Goal: Information Seeking & Learning: Check status

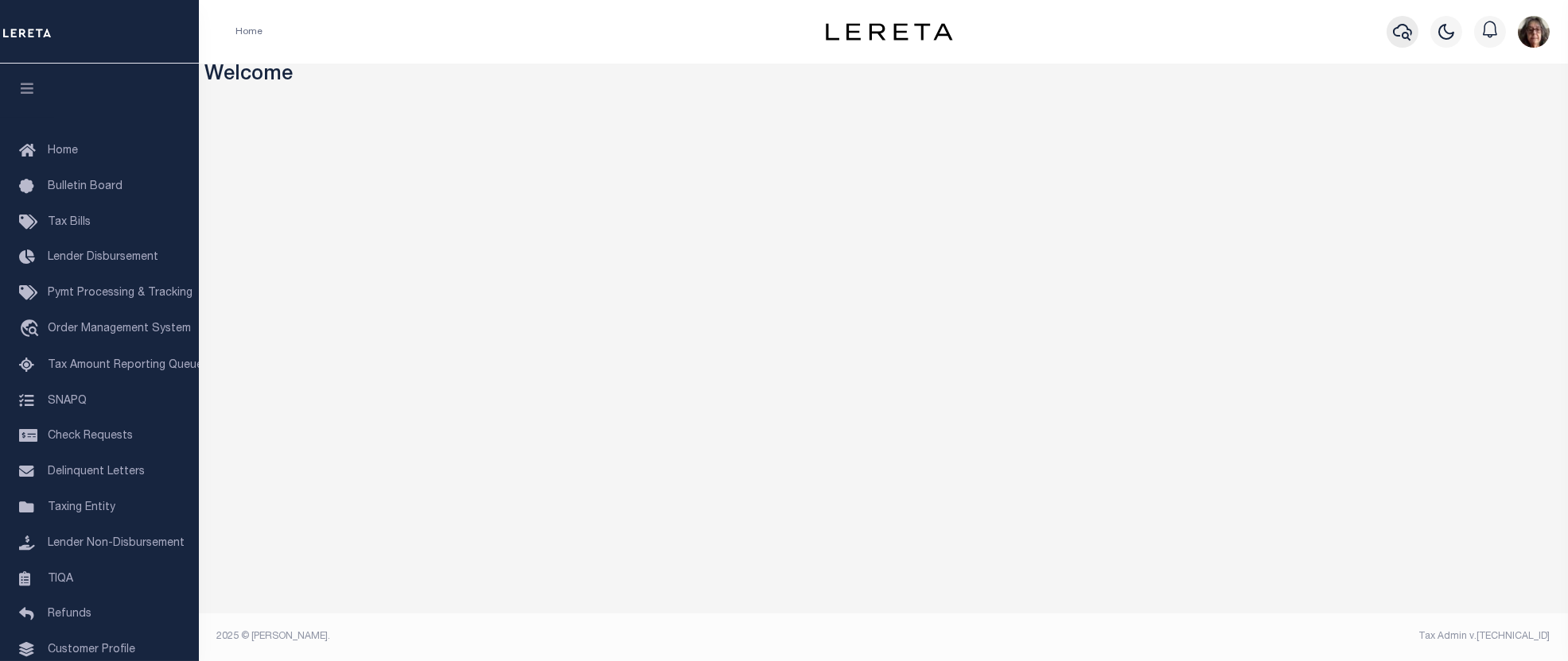
click at [1397, 28] on icon "button" at bounding box center [1402, 32] width 19 height 17
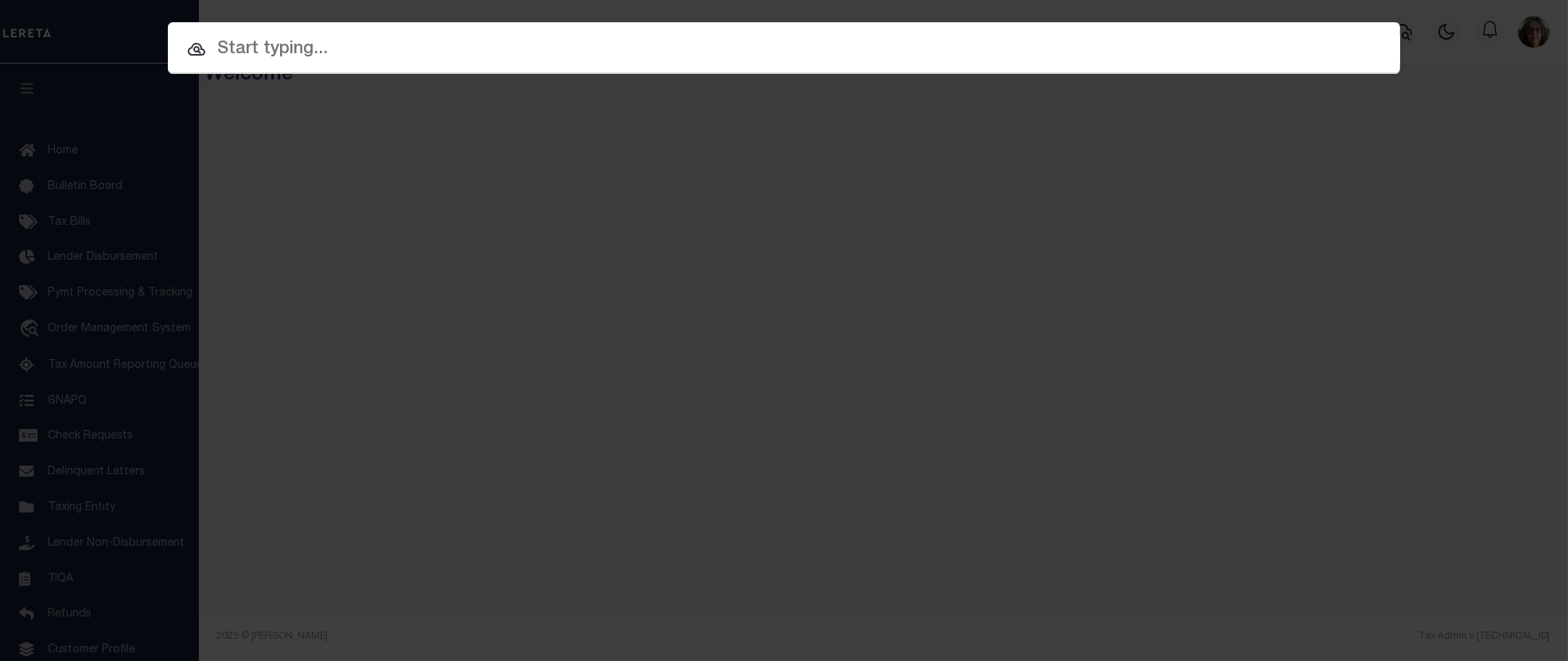
paste input "RPA1942003008O"
type input "RPA1942003008O"
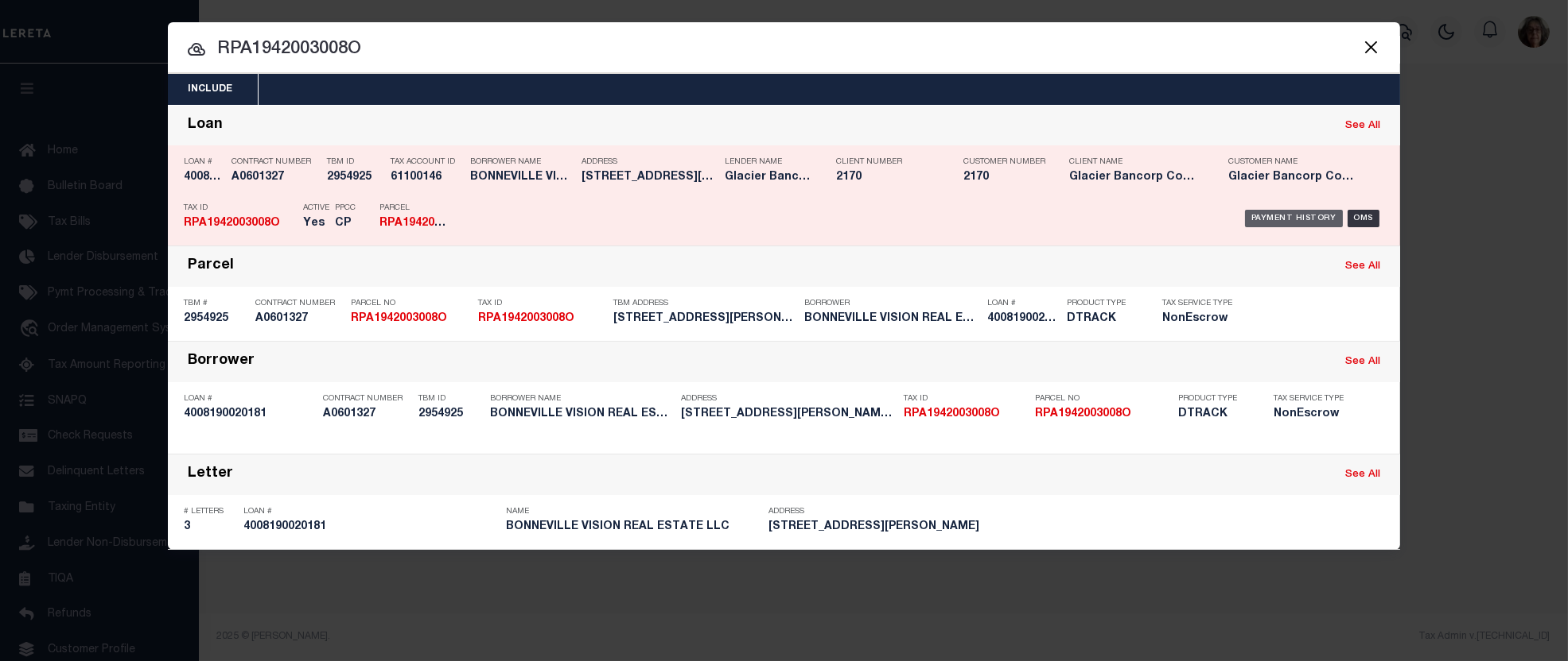
click at [1287, 213] on div "Payment History" at bounding box center [1293, 218] width 98 height 17
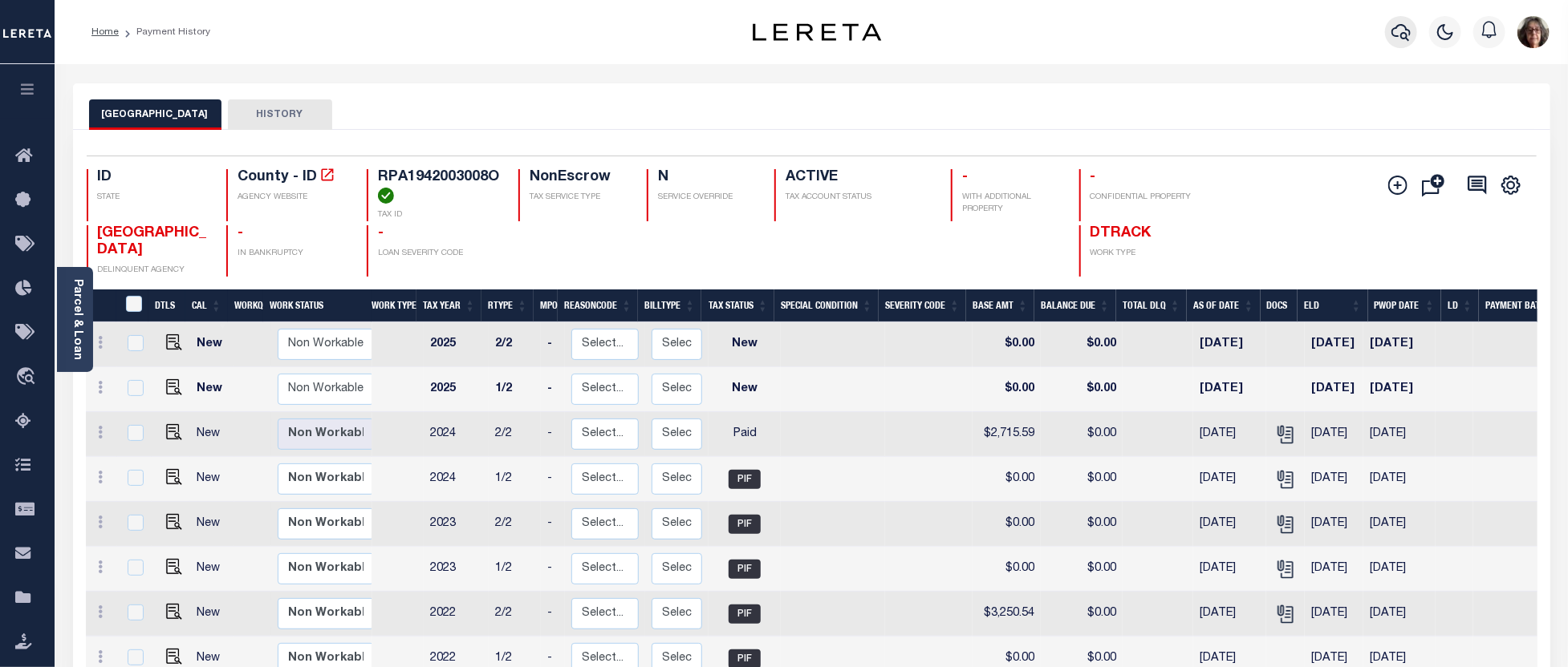
click at [1401, 27] on icon "button" at bounding box center [1401, 32] width 19 height 19
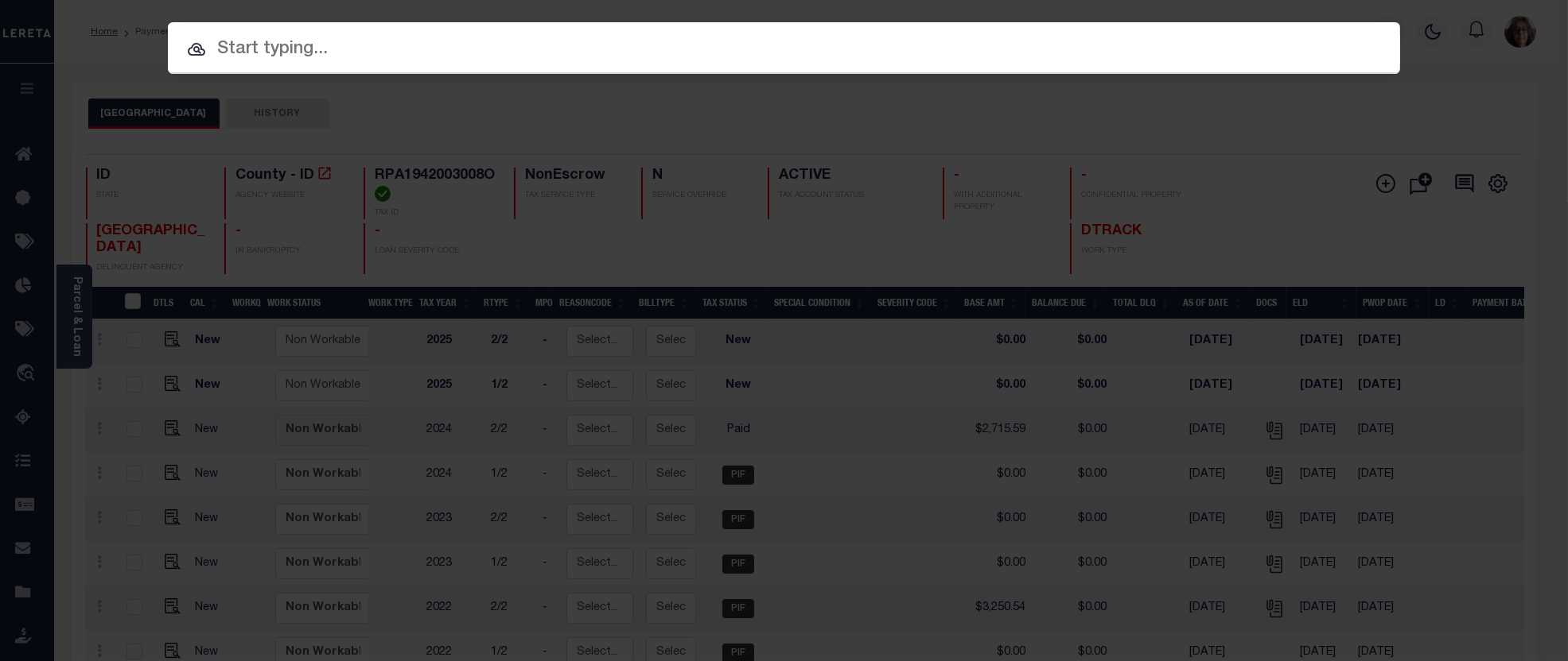
paste input "RPA2950003006O"
type input "RPA2950003006O"
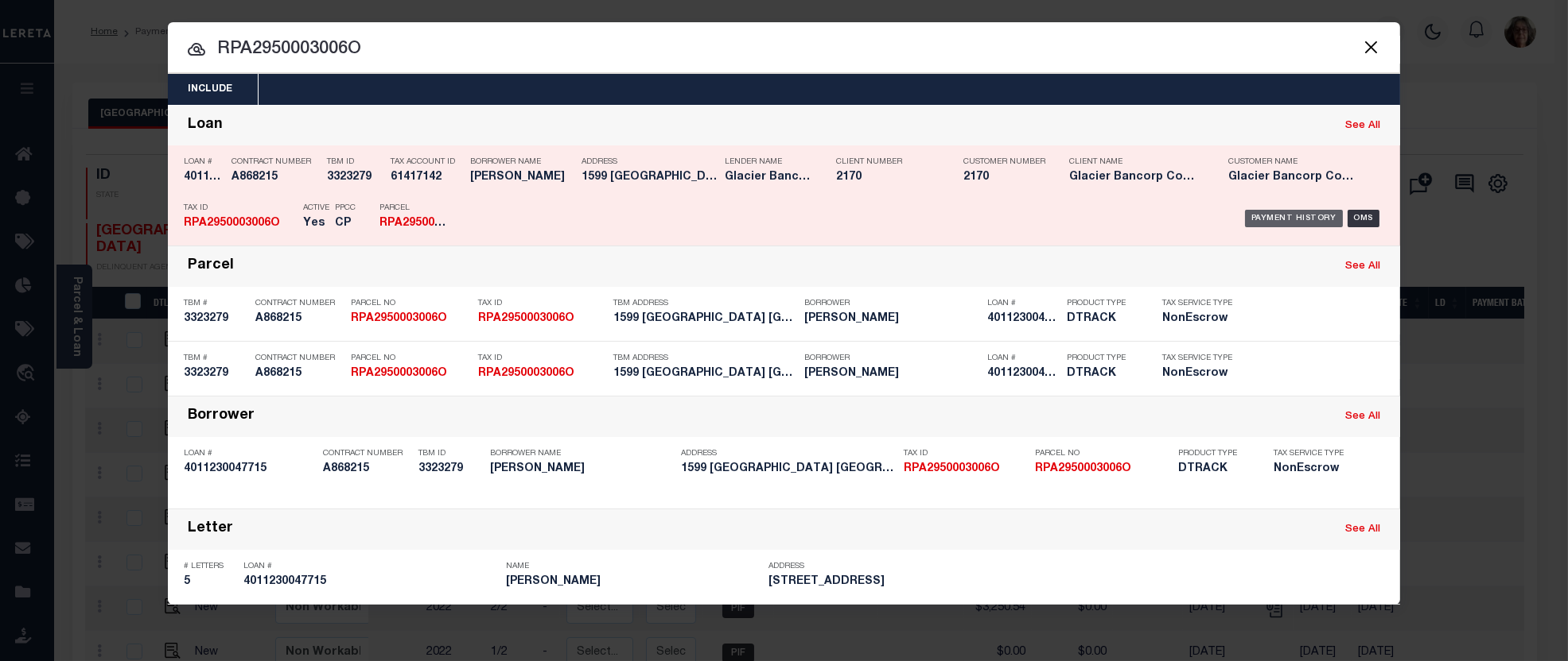
click at [1291, 213] on div "Payment History" at bounding box center [1293, 218] width 98 height 17
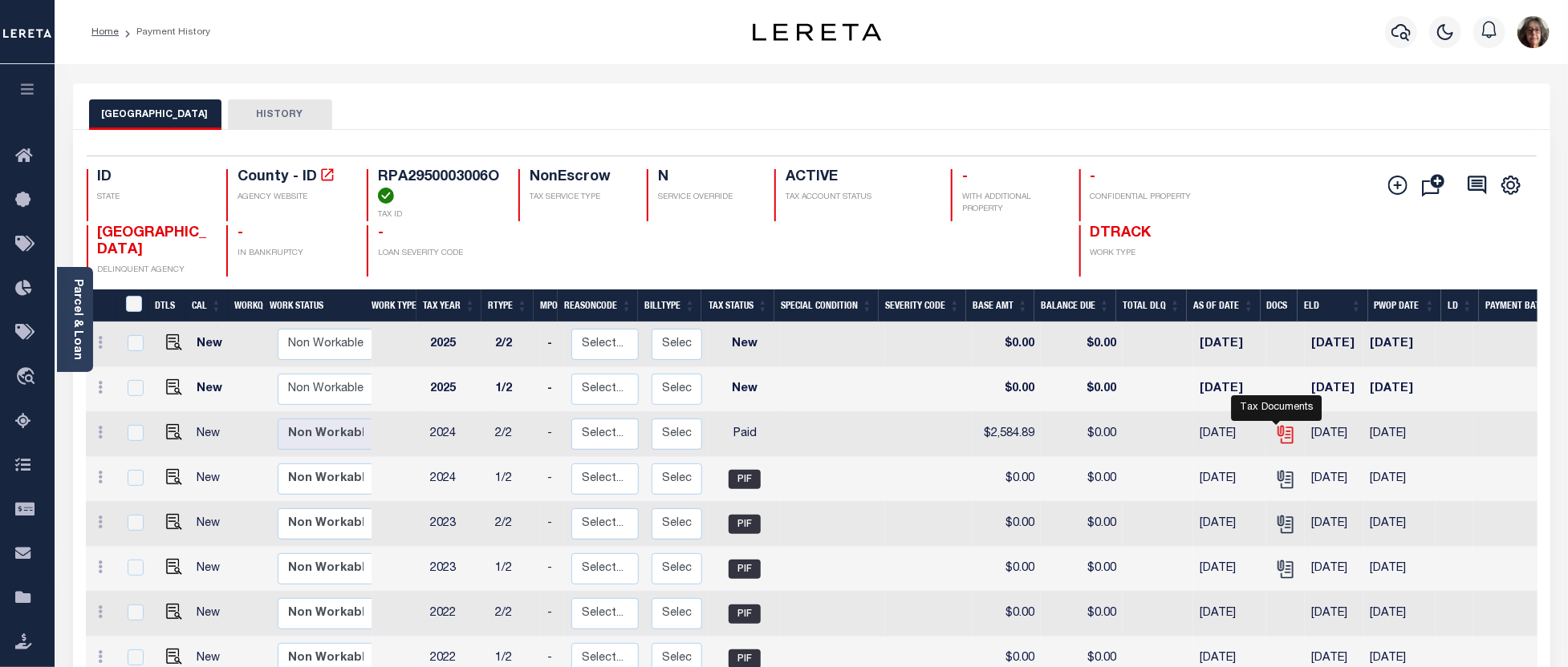
click at [1282, 439] on icon "" at bounding box center [1286, 435] width 21 height 21
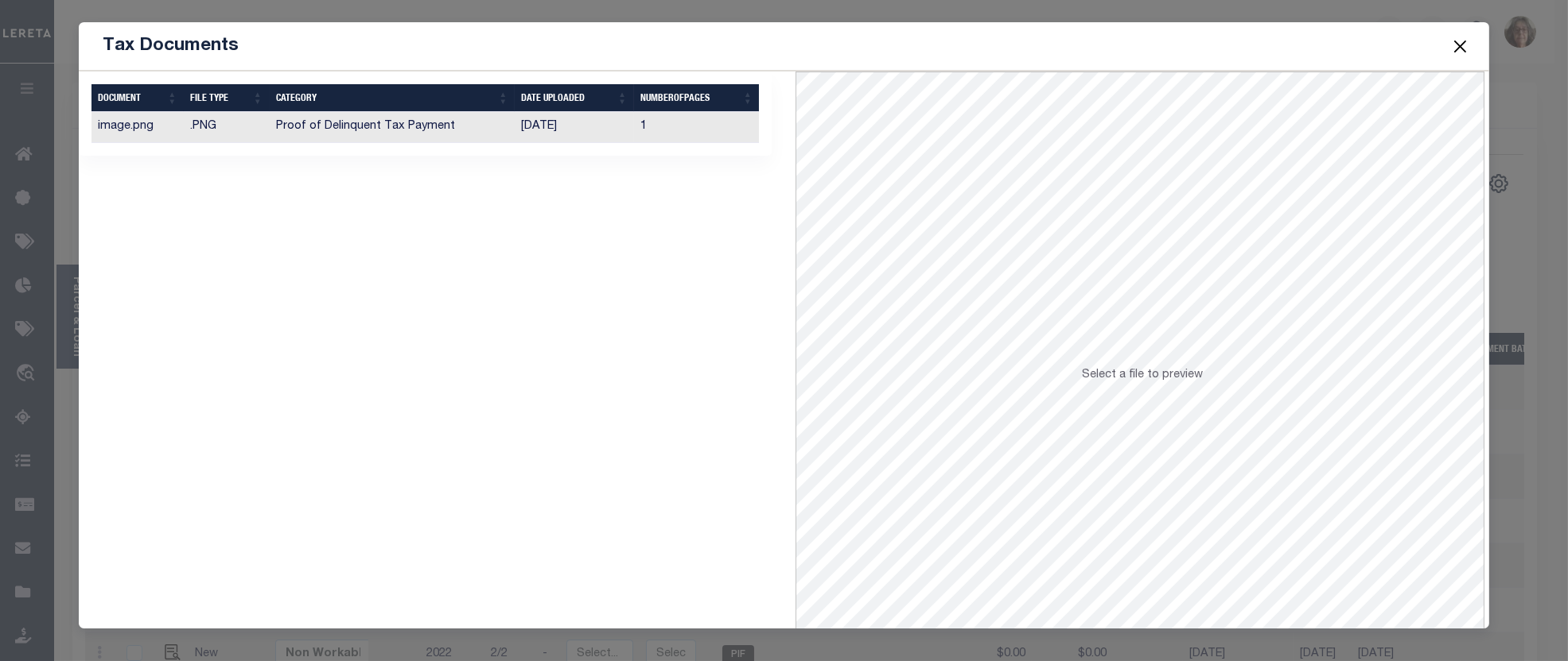
click at [1459, 44] on button "Close" at bounding box center [1460, 47] width 21 height 21
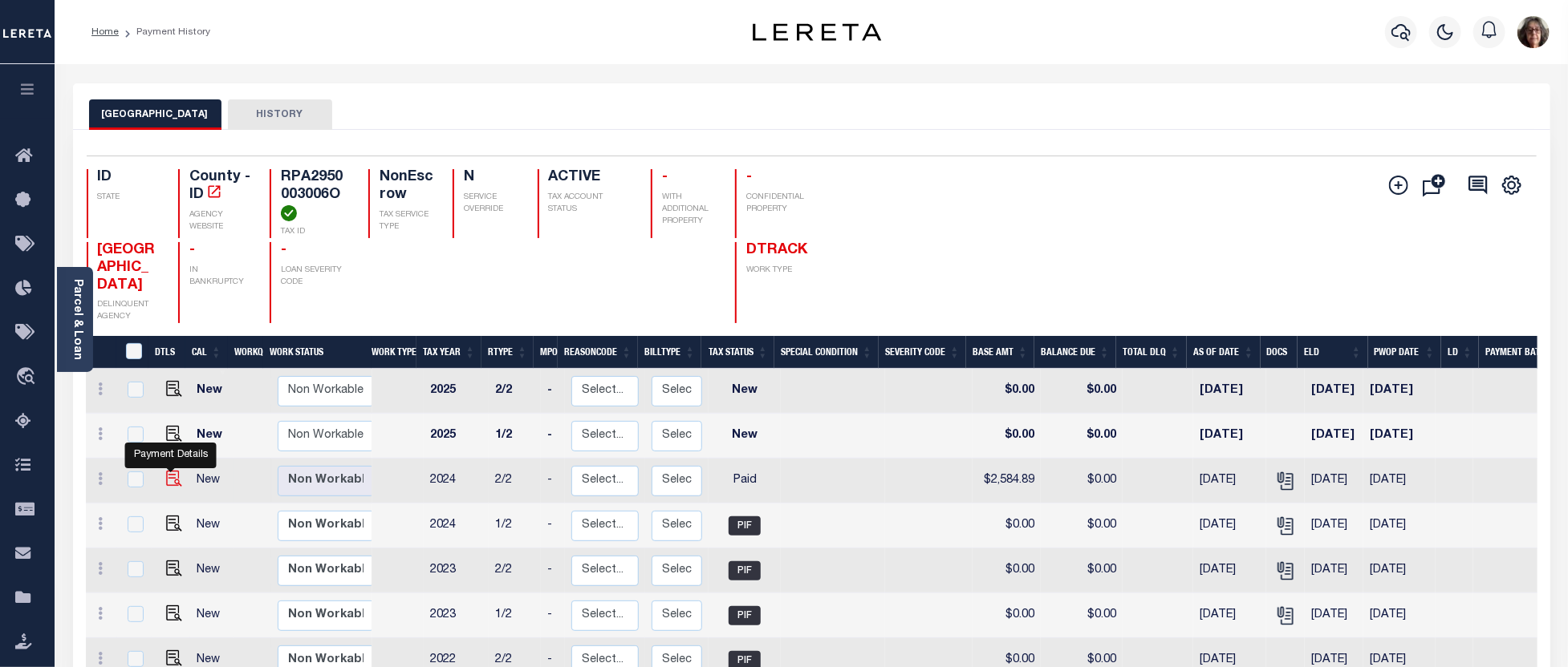
click at [171, 482] on img "" at bounding box center [174, 478] width 16 height 16
checkbox input "true"
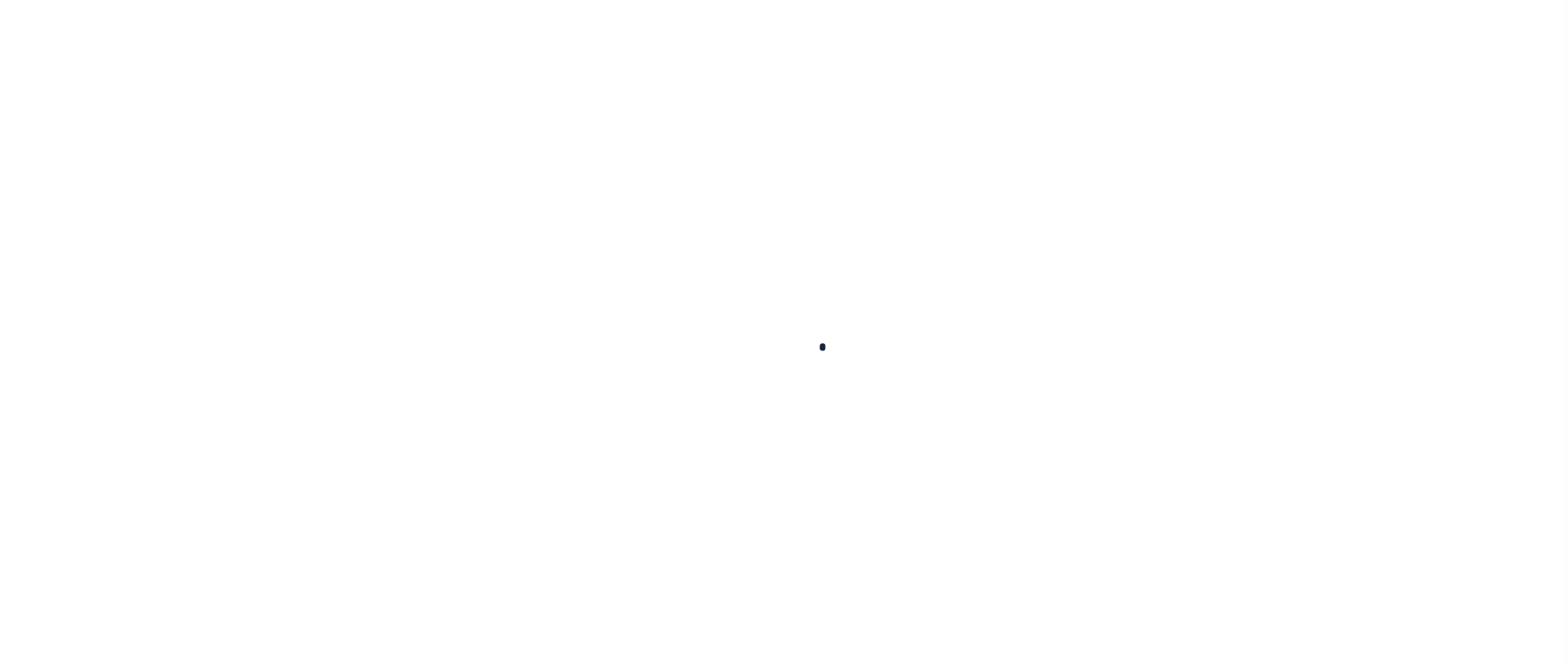
checkbox input "false"
type textarea "Per Dani at the tax office this is paid - bj"
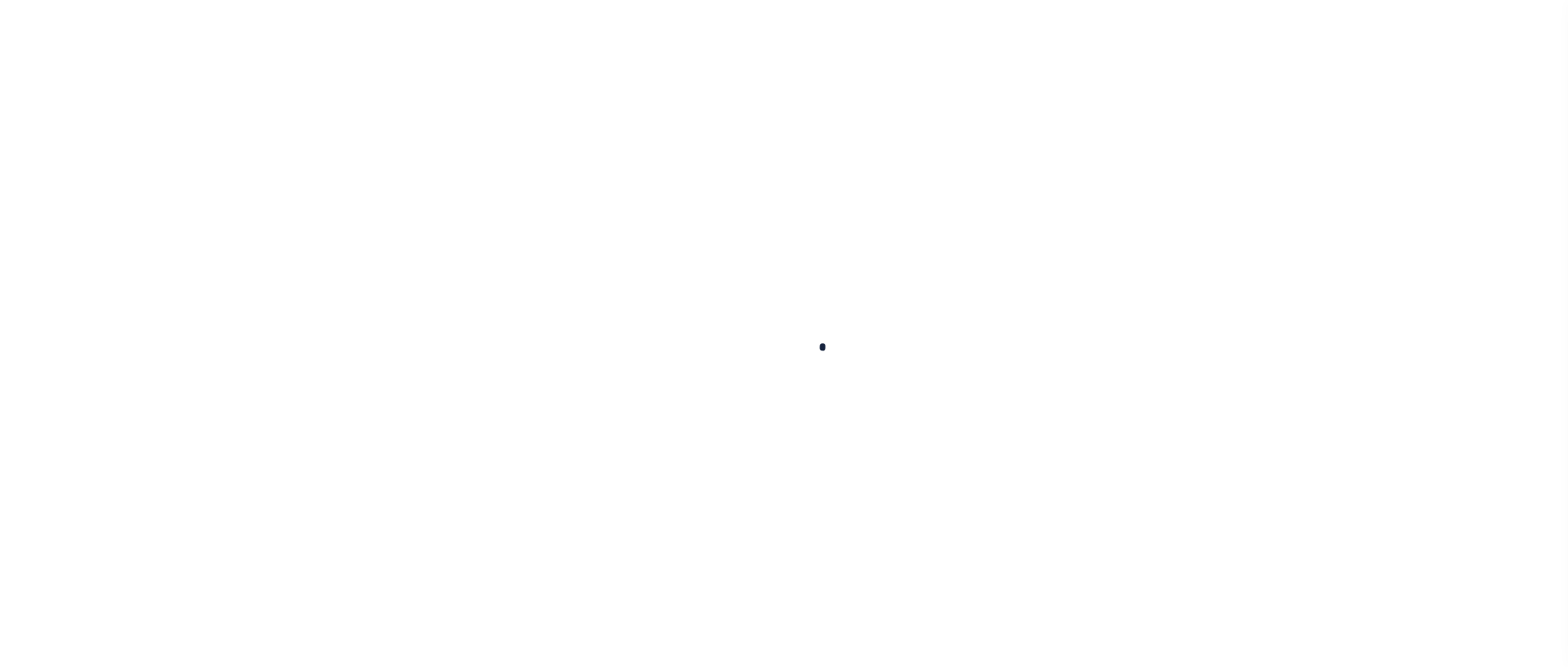
type input "[DATE]"
select select "PYD"
type input "$2,584.89"
type input "$231.86"
type input "$0"
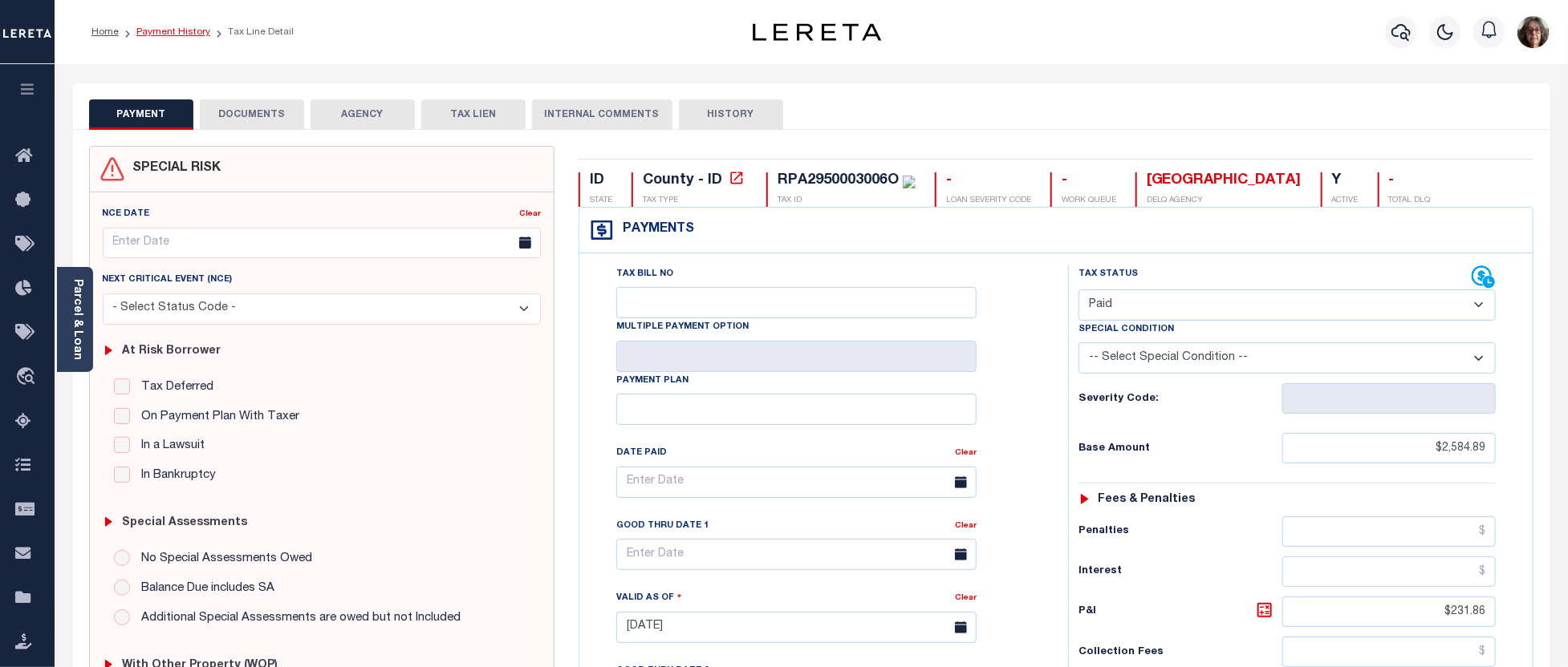
click at [171, 28] on link "Payment History" at bounding box center [173, 32] width 74 height 10
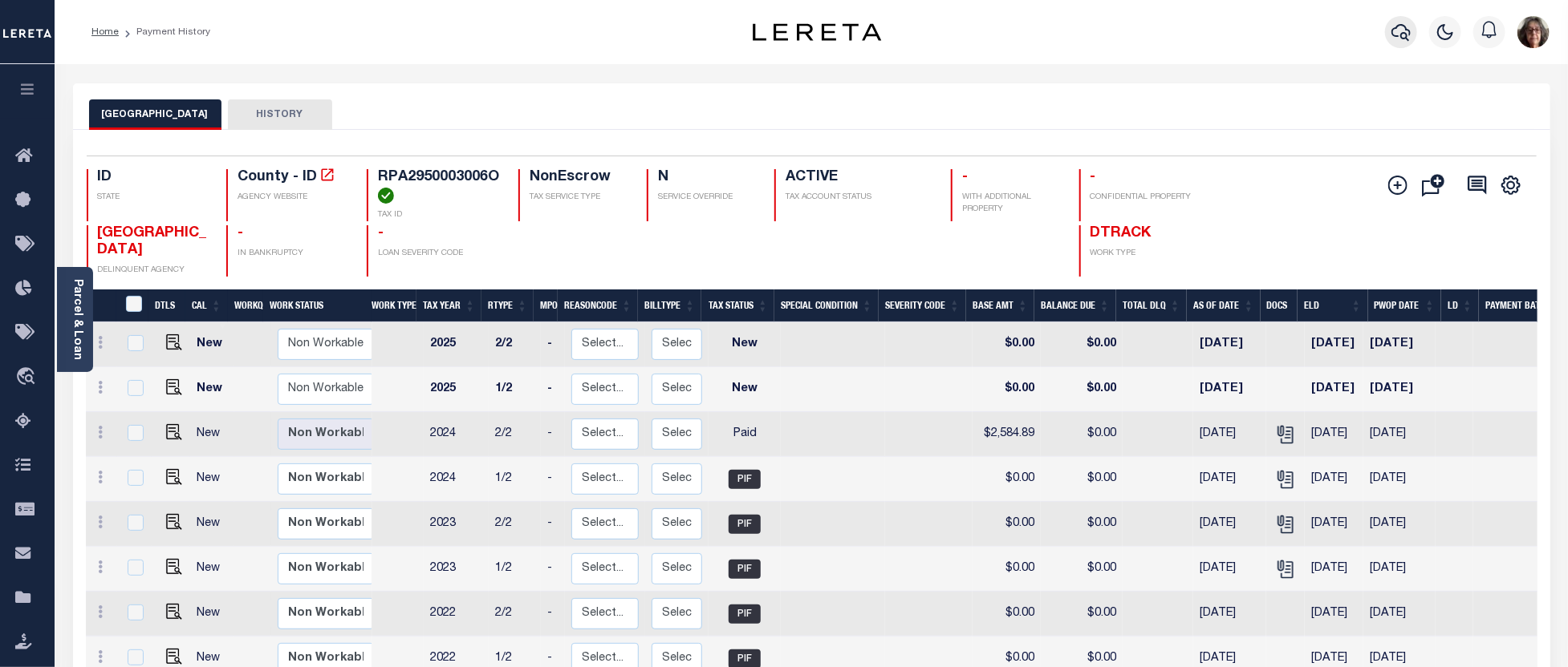
click at [1405, 29] on icon "button" at bounding box center [1401, 32] width 19 height 19
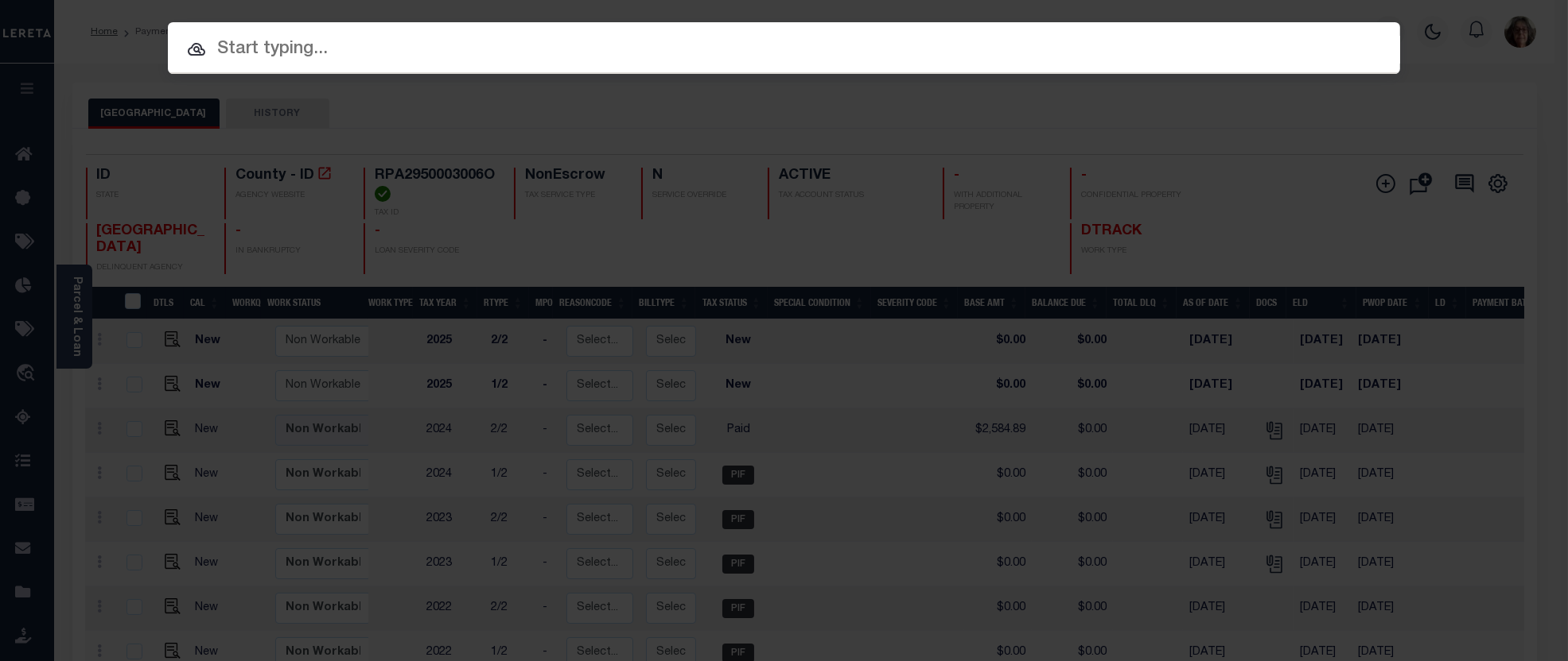
click at [226, 47] on input "text" at bounding box center [784, 49] width 1232 height 28
paste input "RP012300010130"
type input "RP012300010130"
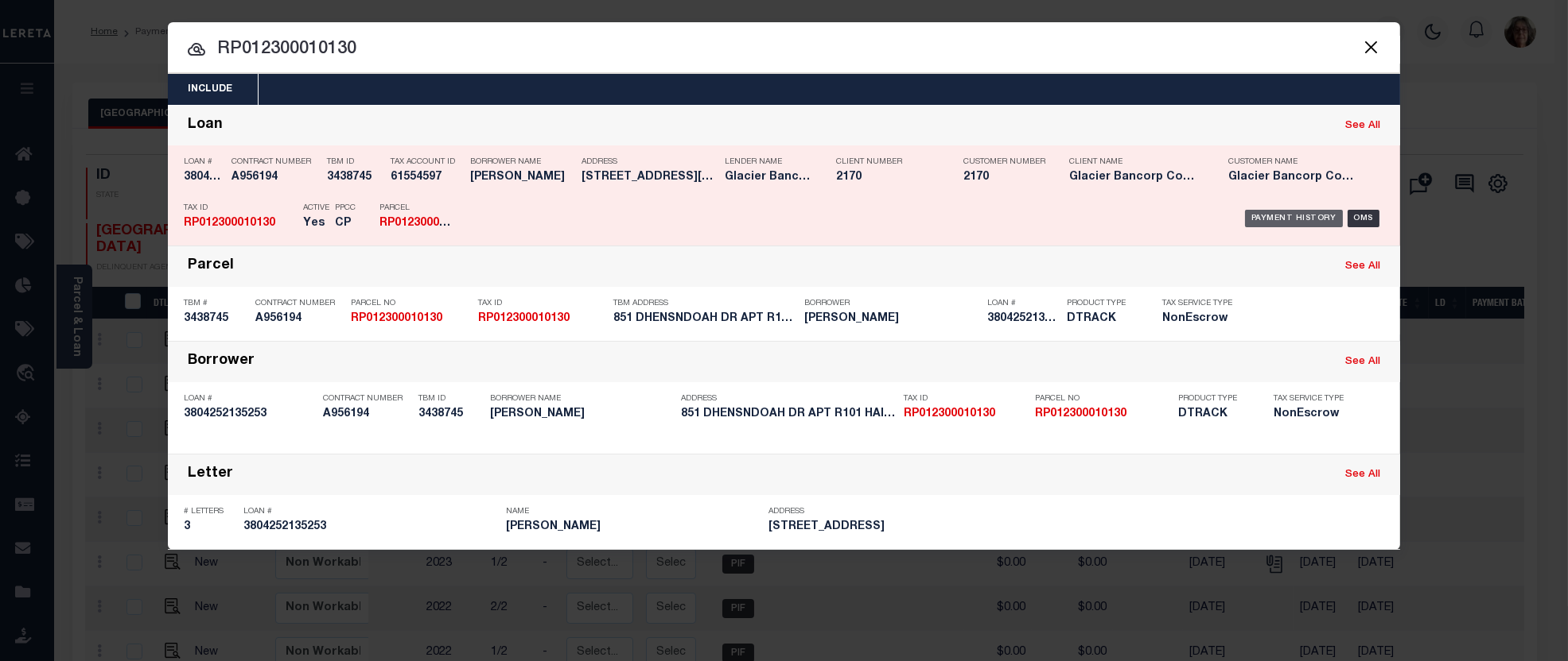
click at [1266, 216] on div "Payment History" at bounding box center [1293, 218] width 98 height 17
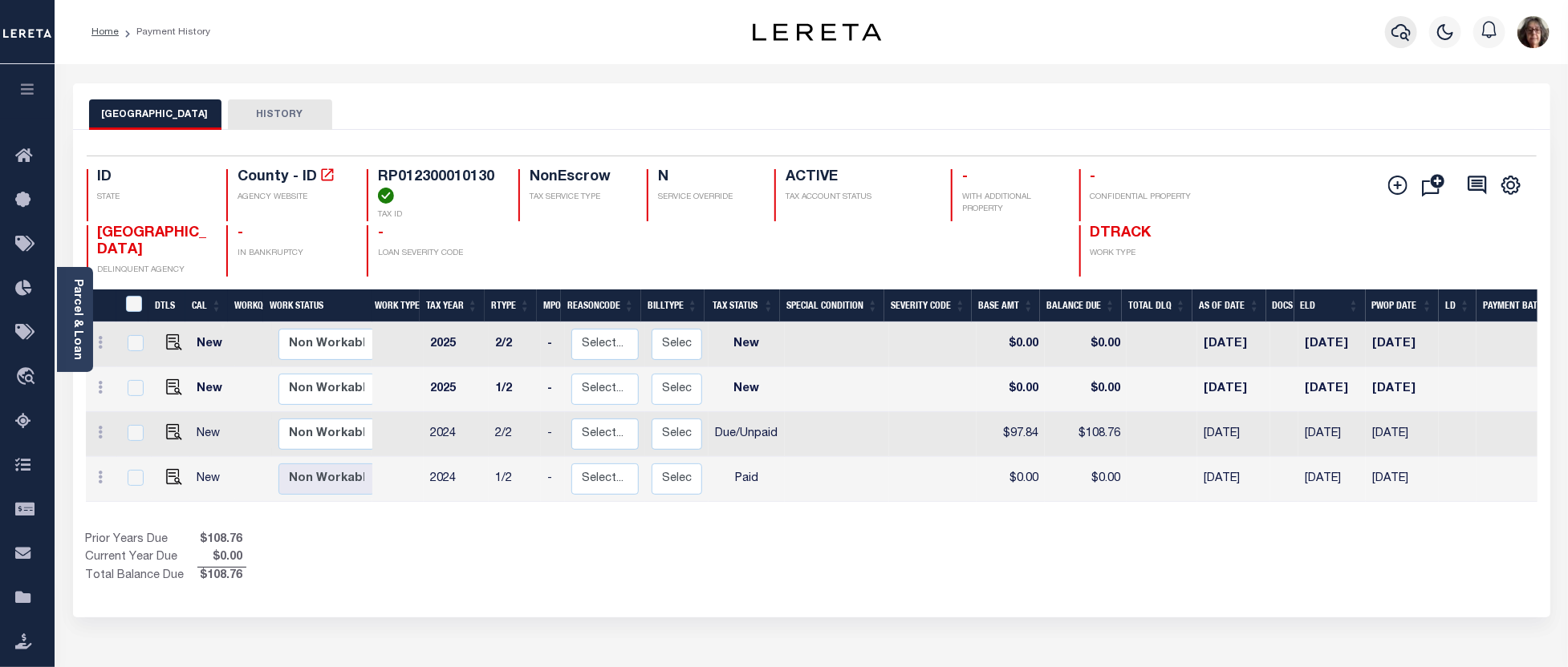
click at [1406, 32] on icon "button" at bounding box center [1401, 32] width 19 height 19
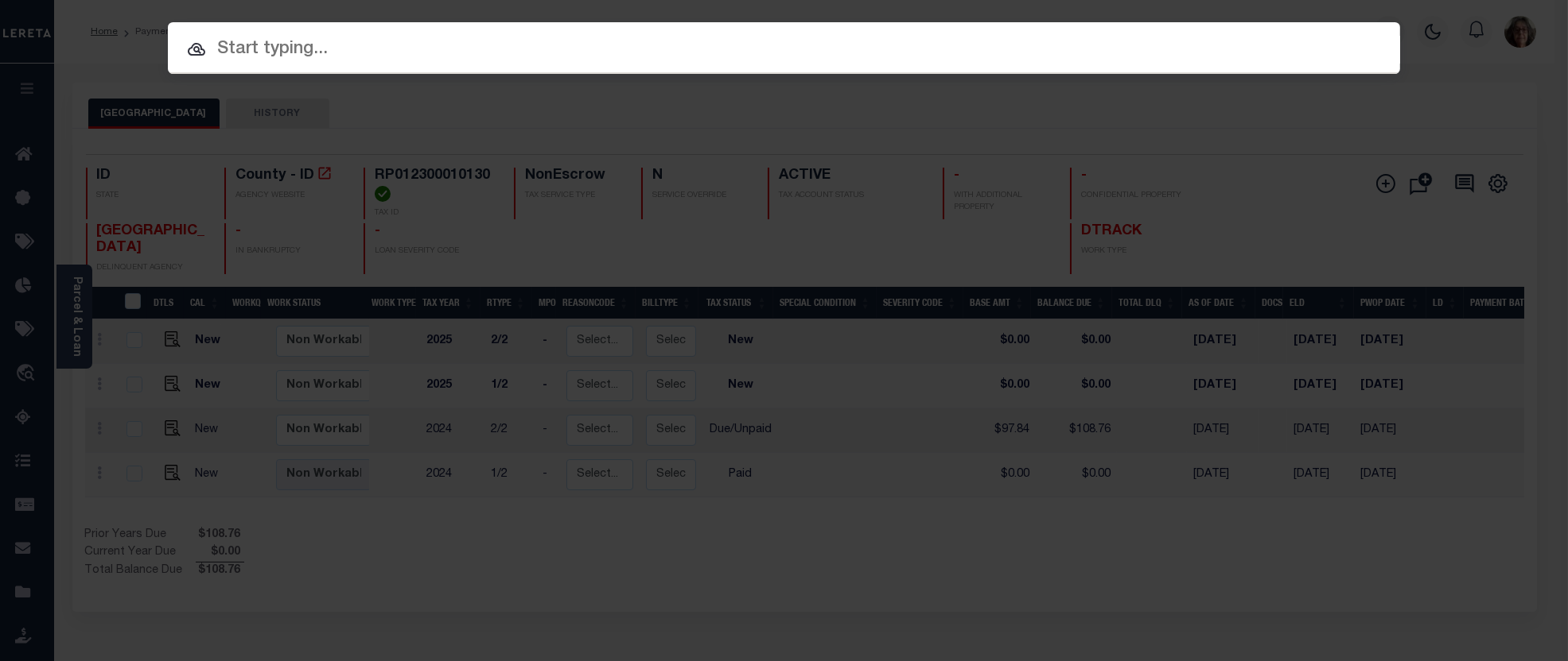
paste input "RPR3803013500"
type input "RPR3803013500"
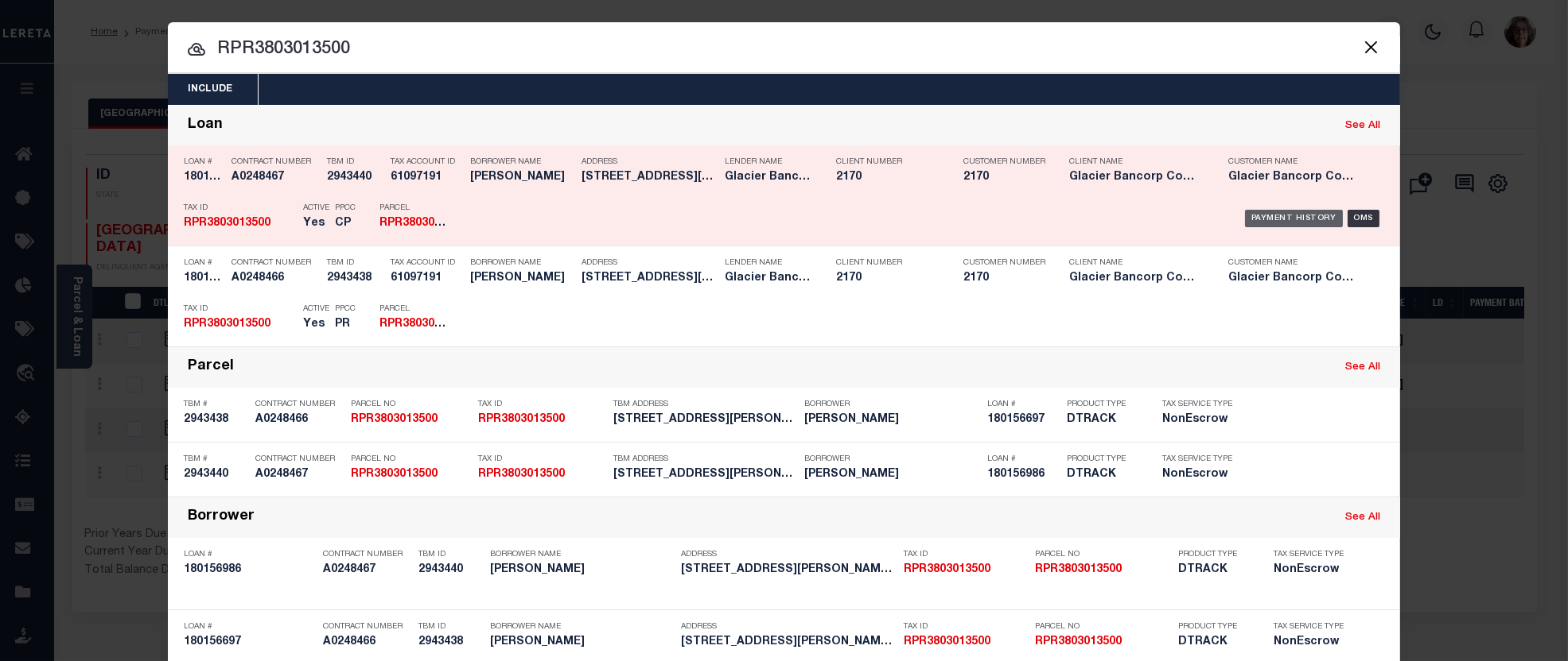
click at [1271, 216] on div "Payment History" at bounding box center [1293, 218] width 98 height 17
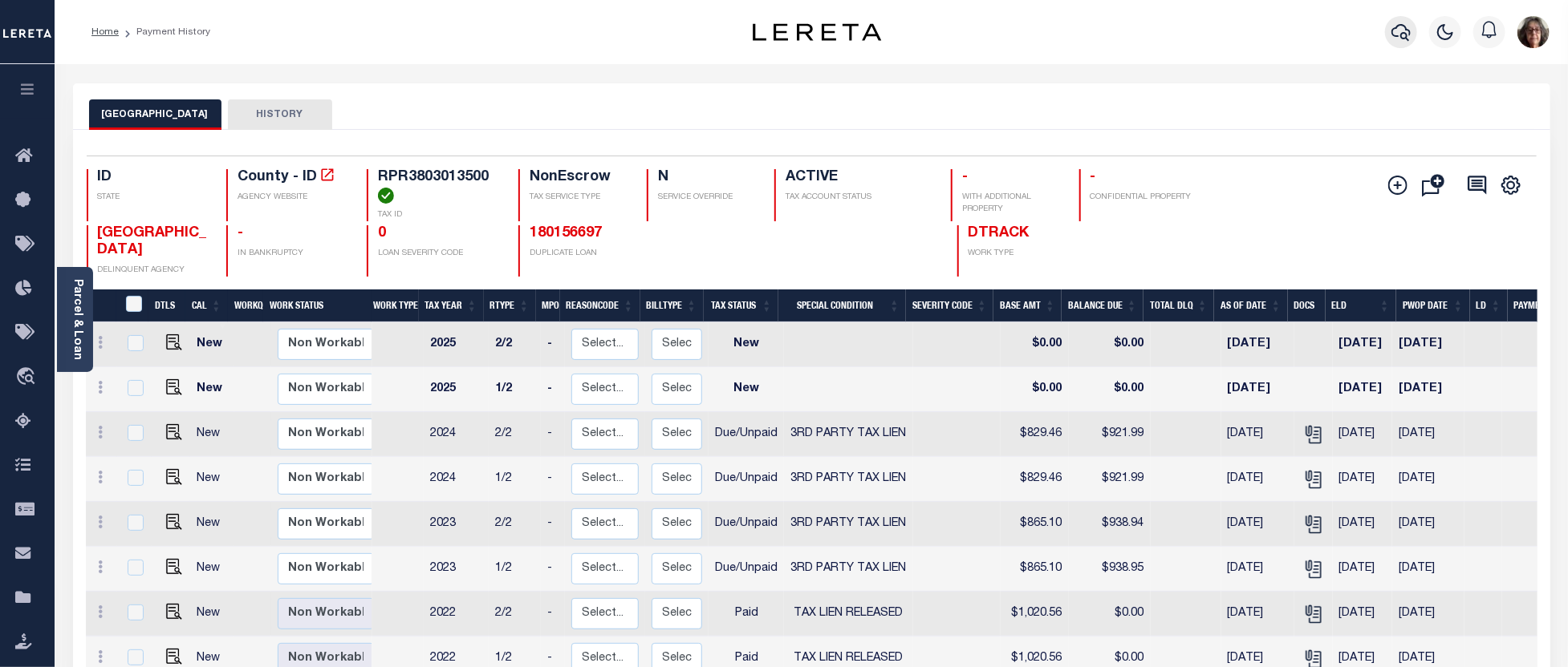
click at [1396, 34] on icon "button" at bounding box center [1401, 32] width 19 height 19
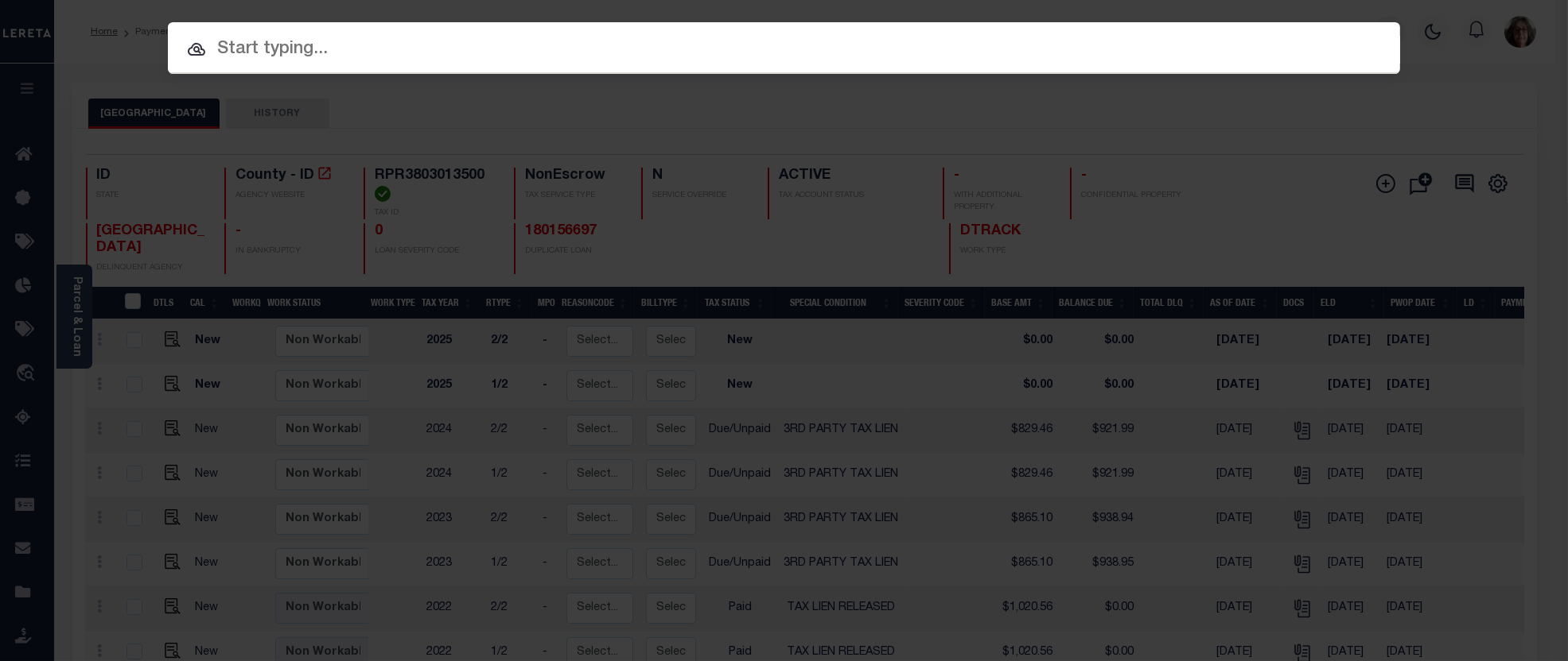
paste input "0L7780010010"
type input "0L7780010010"
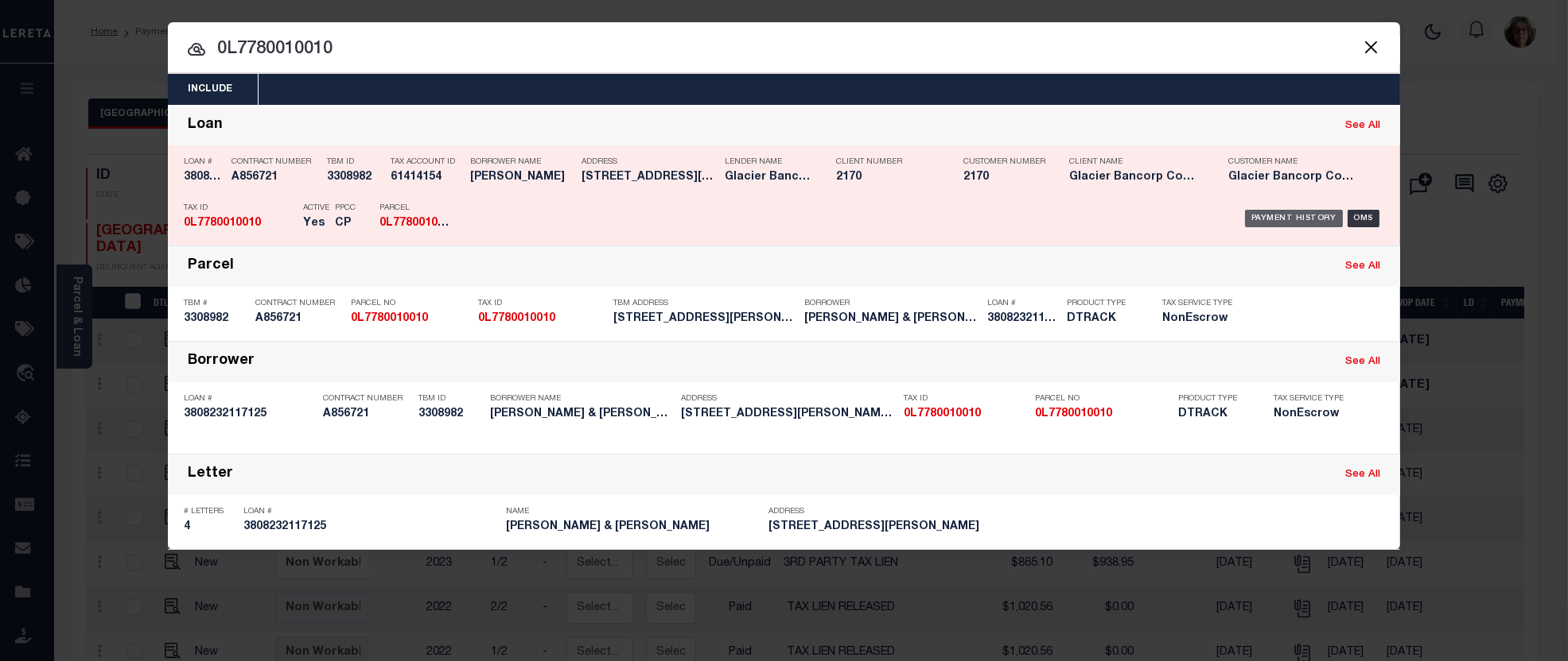
click at [1301, 220] on div "Payment History" at bounding box center [1293, 218] width 98 height 17
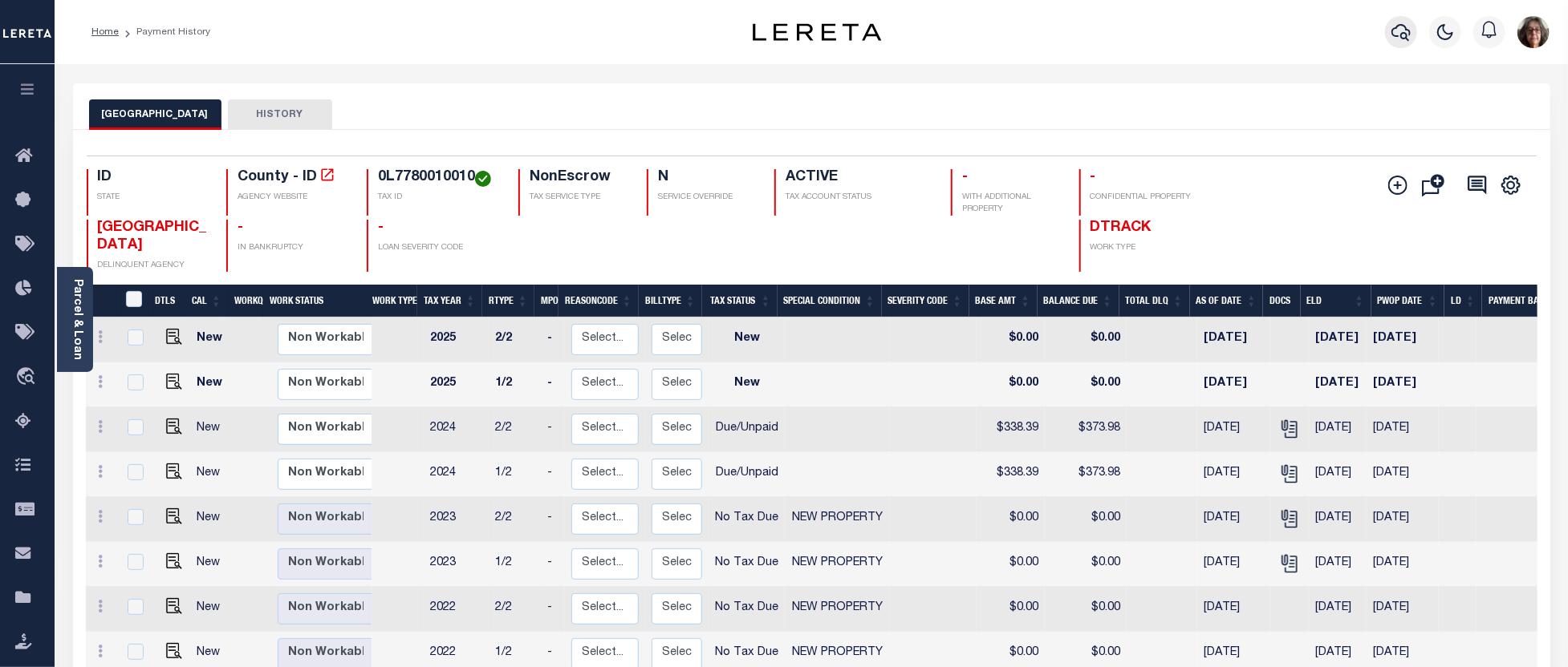
click at [1392, 27] on icon "button" at bounding box center [1401, 32] width 19 height 19
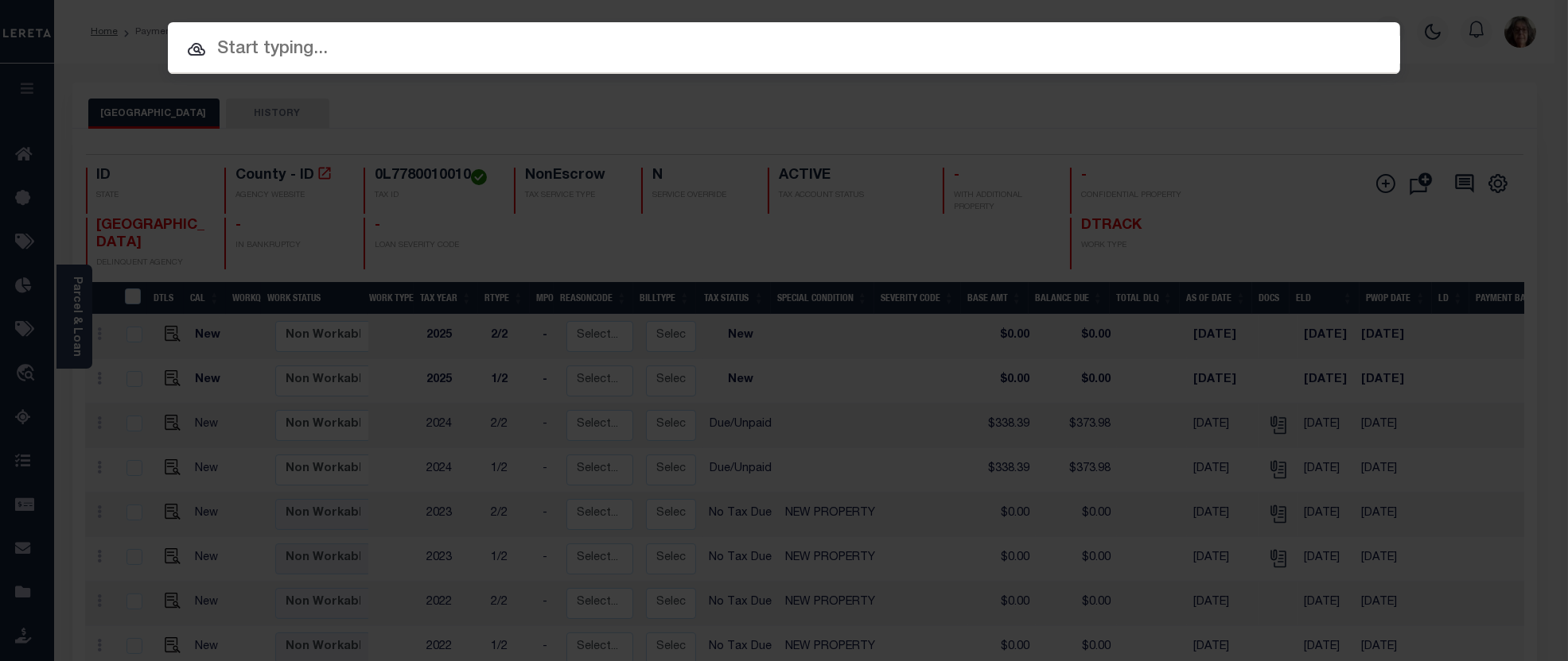
paste input "480906440339"
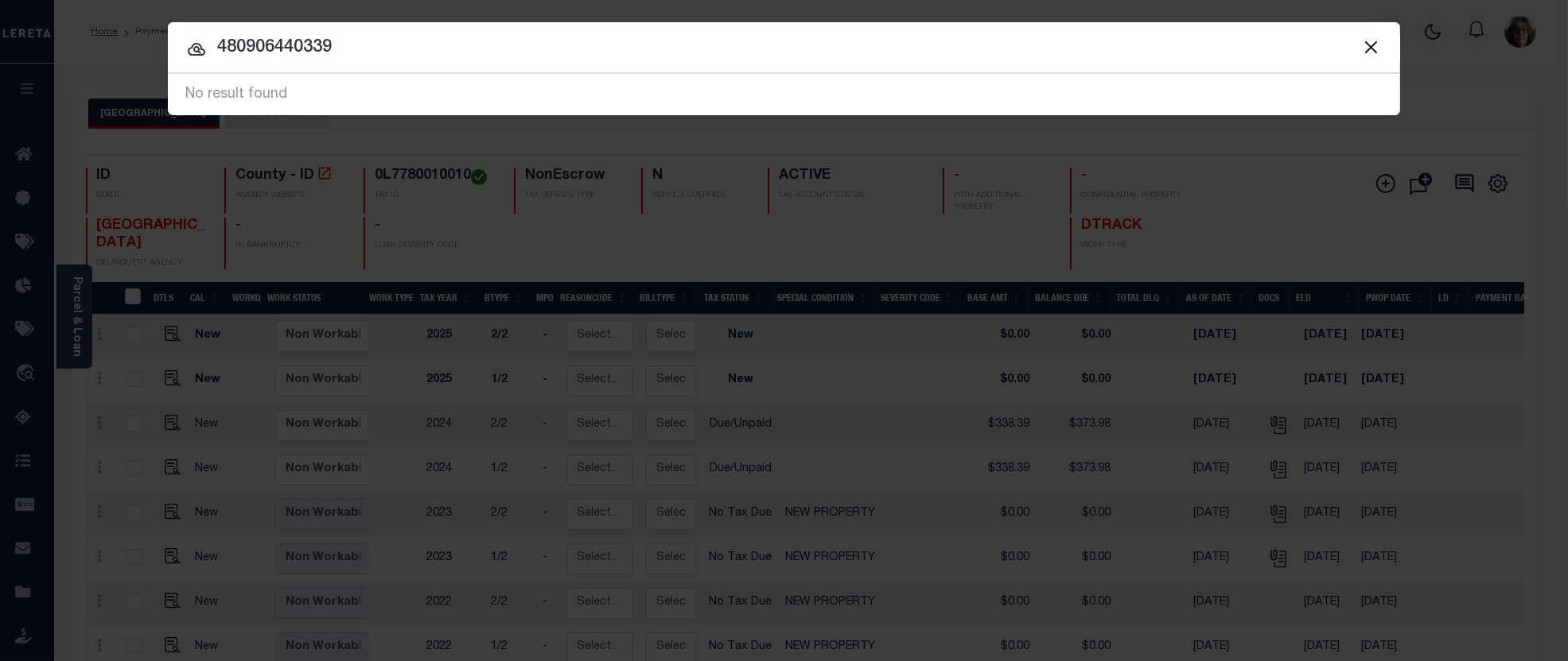
drag, startPoint x: 218, startPoint y: 48, endPoint x: 335, endPoint y: 50, distance: 117.0
click at [335, 50] on input "480906440339" at bounding box center [784, 47] width 1232 height 28
paste input "2"
type input "4809206440339"
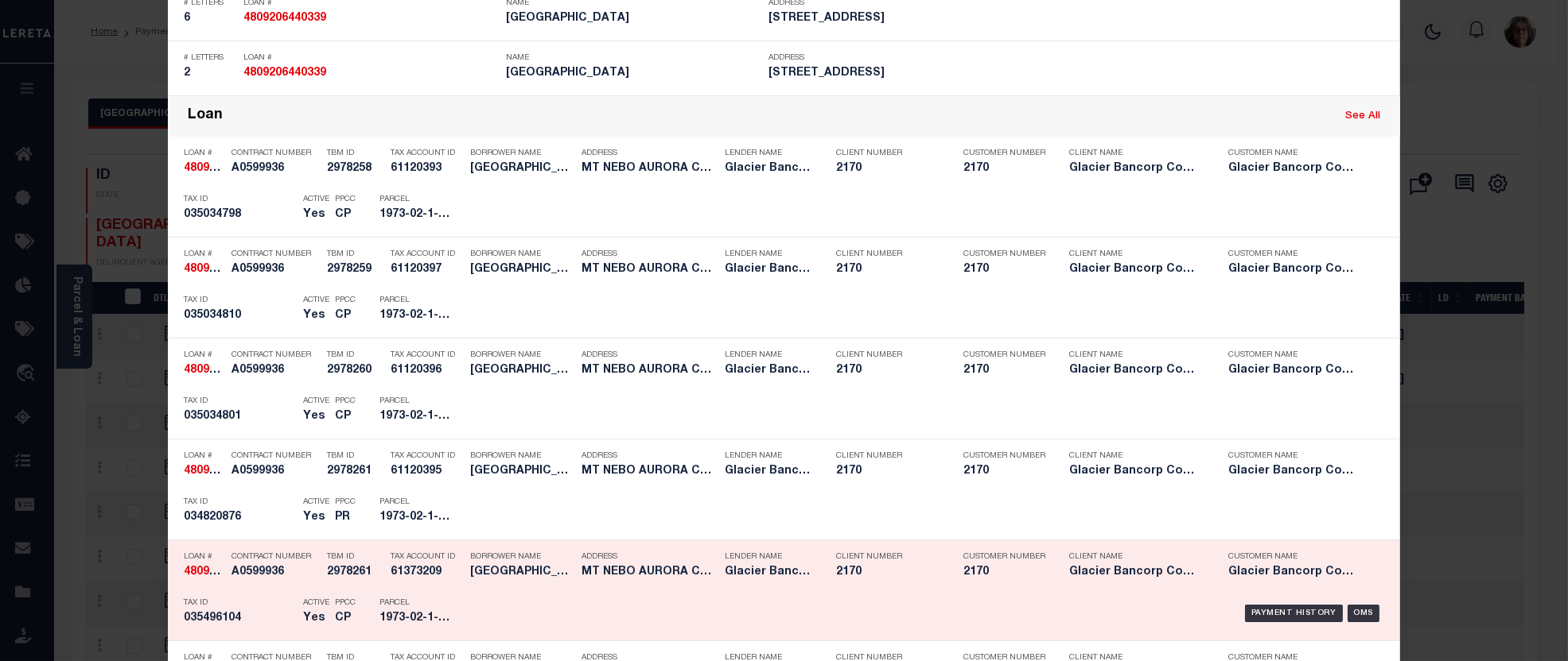
scroll to position [617, 0]
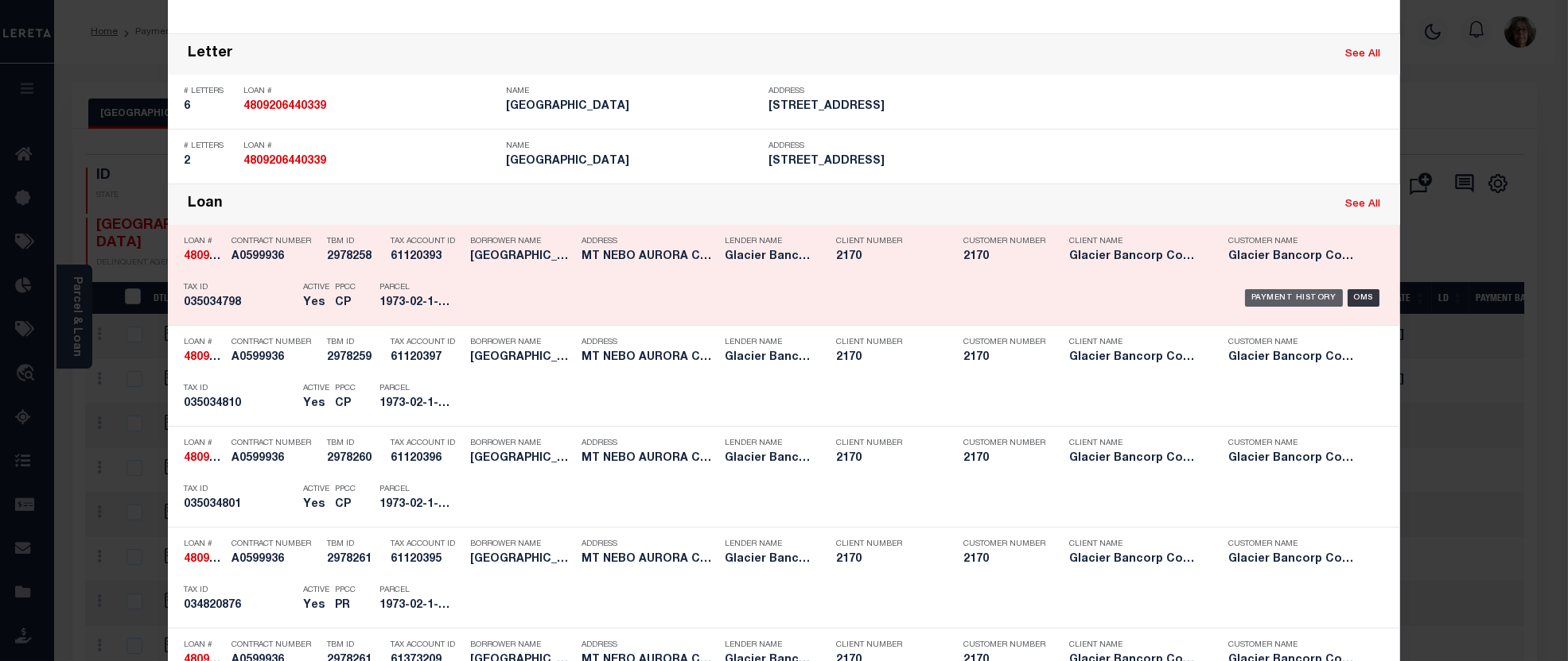
click at [1276, 294] on div "Payment History" at bounding box center [1293, 298] width 98 height 17
